Goal: Information Seeking & Learning: Learn about a topic

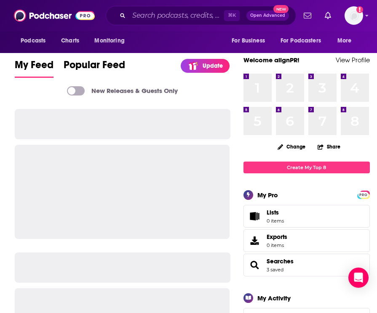
click at [158, 8] on div "⌘ K Open Advanced New" at bounding box center [201, 15] width 190 height 19
click at [158, 24] on div "⌘ K Open Advanced New" at bounding box center [201, 15] width 190 height 19
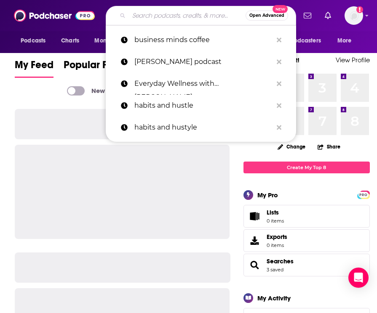
click at [158, 19] on input "Search podcasts, credits, & more..." at bounding box center [187, 15] width 117 height 13
paste input "Change Agents."
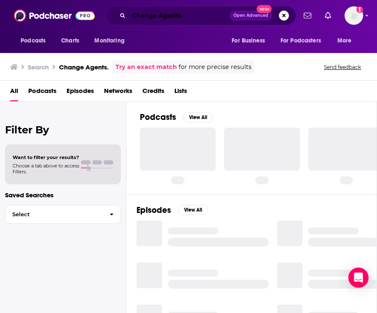
click at [188, 17] on input "Change Agents." at bounding box center [179, 15] width 101 height 13
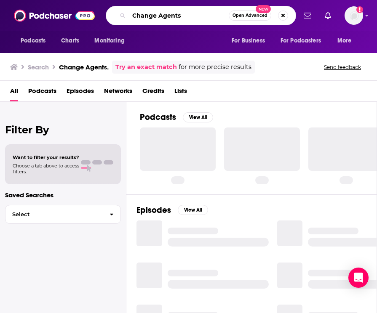
type input "Change Agents"
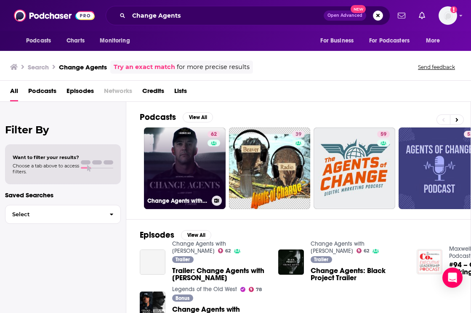
click at [201, 168] on link "62 Change Agents with Andy Stumpf" at bounding box center [185, 169] width 82 height 82
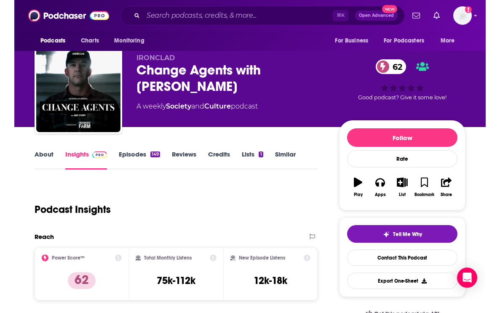
scroll to position [3, 0]
